Goal: Transaction & Acquisition: Book appointment/travel/reservation

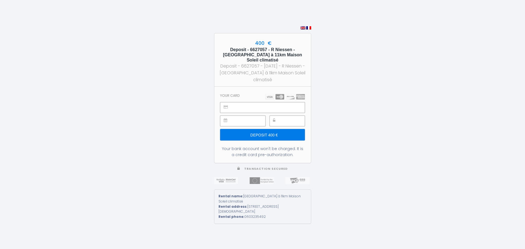
click at [266, 132] on input "Deposit 400 €" at bounding box center [262, 134] width 85 height 11
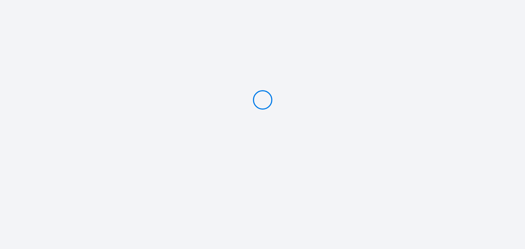
click at [387, 121] on div at bounding box center [262, 100] width 525 height 200
click at [244, 232] on div "400 € Deposit - 6627057 - R Niessen - Europa Park à 11km Maison Soleil climatis…" at bounding box center [262, 124] width 525 height 249
click at [101, 73] on div at bounding box center [262, 100] width 525 height 200
click at [290, 150] on div at bounding box center [262, 100] width 525 height 200
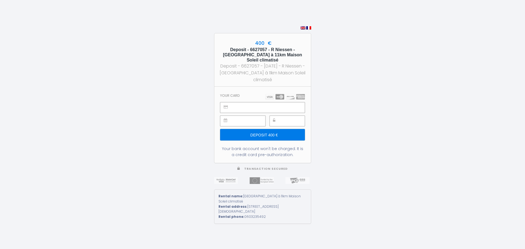
click at [256, 133] on input "Deposit 400 €" at bounding box center [262, 134] width 85 height 11
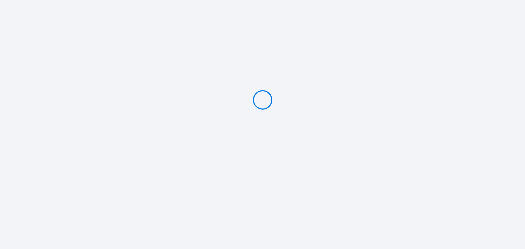
type input "Deposit 400 €"
